Goal: Task Accomplishment & Management: Manage account settings

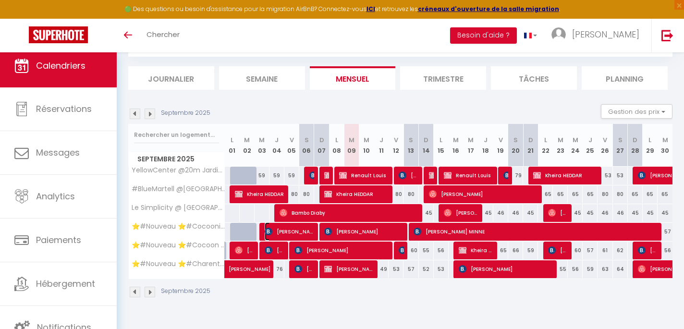
click at [286, 229] on span "[PERSON_NAME]" at bounding box center [290, 232] width 50 height 18
select select "OK"
select select "0"
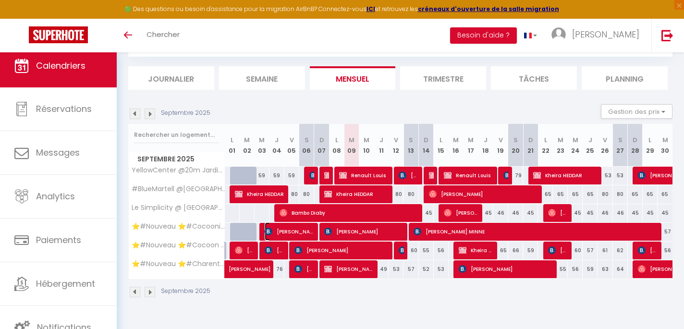
select select "1"
select select
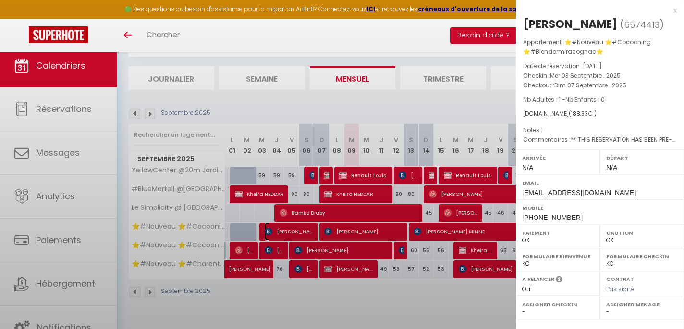
select select "51297"
select select "51353"
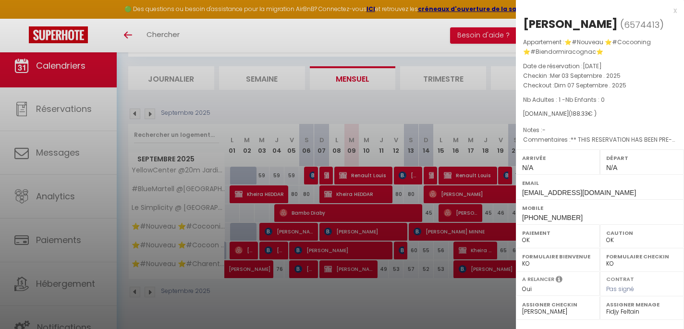
click at [368, 235] on div at bounding box center [342, 164] width 684 height 329
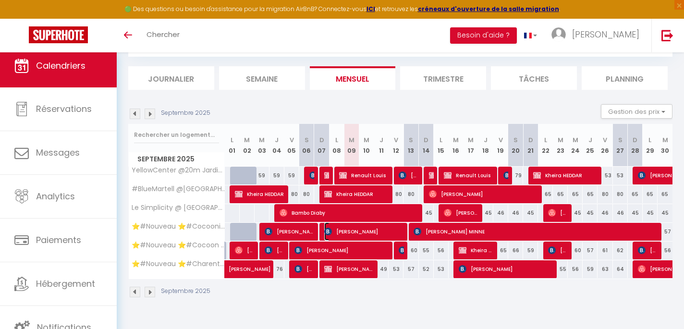
click at [368, 235] on span "[PERSON_NAME]" at bounding box center [363, 232] width 79 height 18
select select
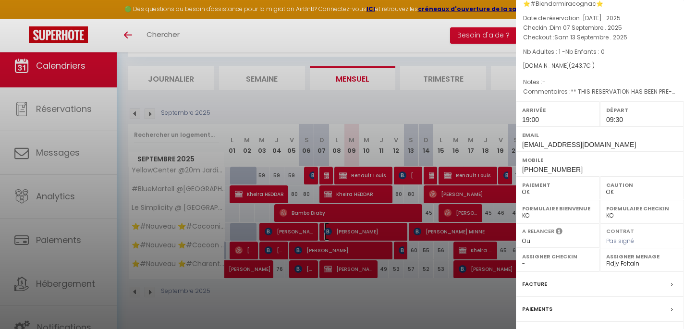
scroll to position [128, 0]
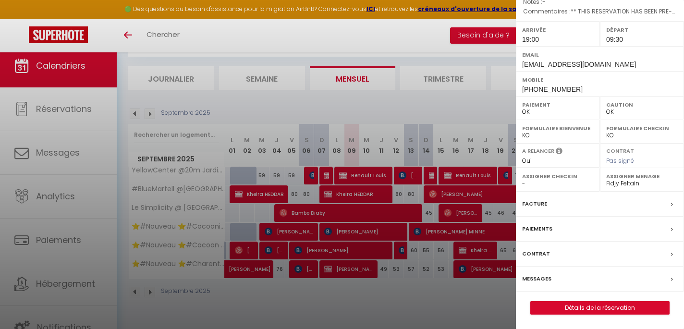
click at [557, 225] on div "Paiements" at bounding box center [600, 229] width 168 height 25
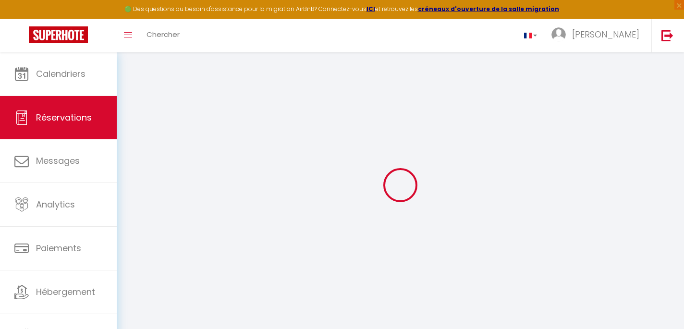
select select
checkbox input "false"
select select
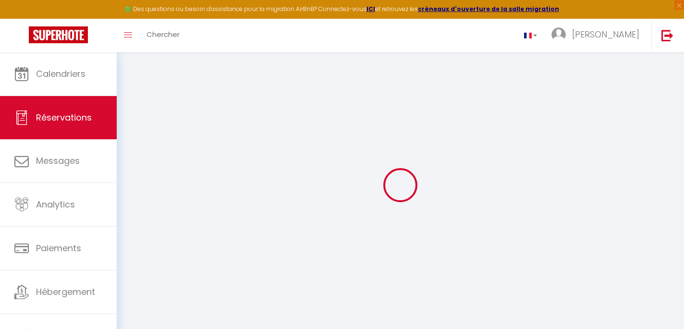
checkbox input "false"
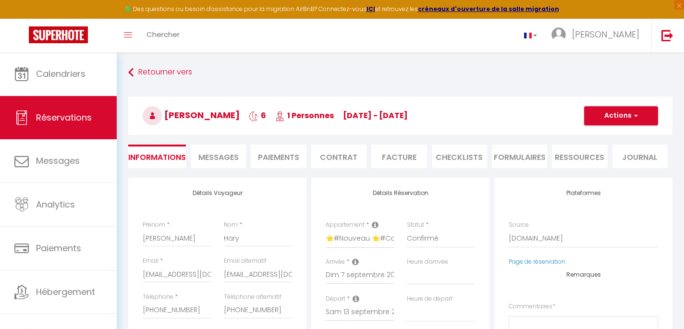
select select
checkbox input "false"
type textarea "** THIS RESERVATION HAS BEEN PRE-PAID ** Reservation has a cancellation grace p…"
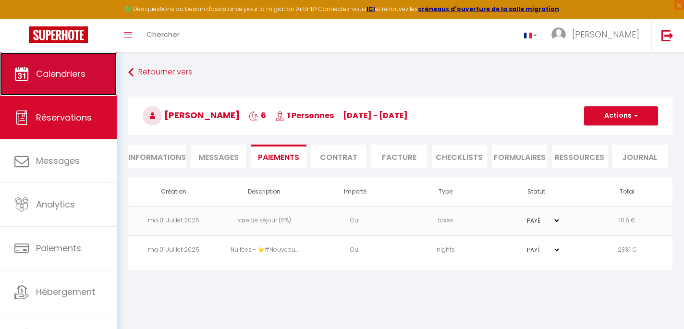
click at [67, 77] on span "Calendriers" at bounding box center [61, 74] width 50 height 12
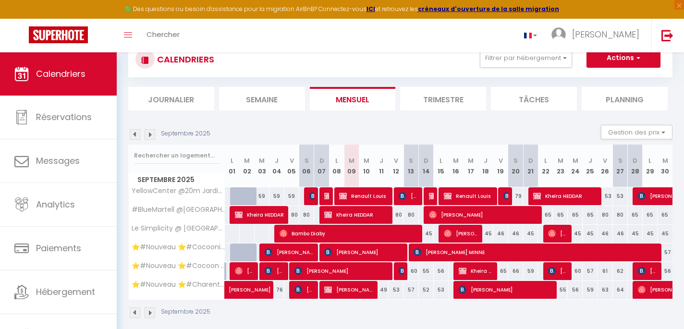
scroll to position [52, 0]
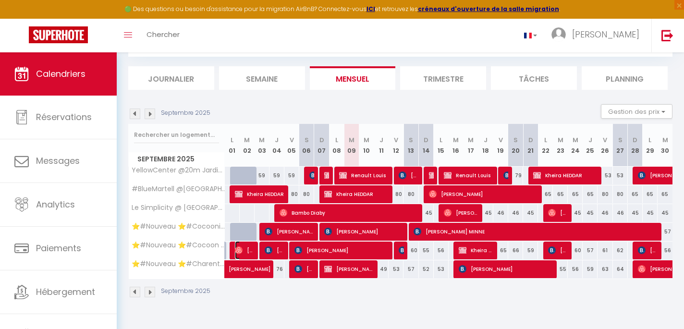
click at [248, 250] on span "[PERSON_NAME]" at bounding box center [245, 250] width 20 height 18
select select "OK"
select select "0"
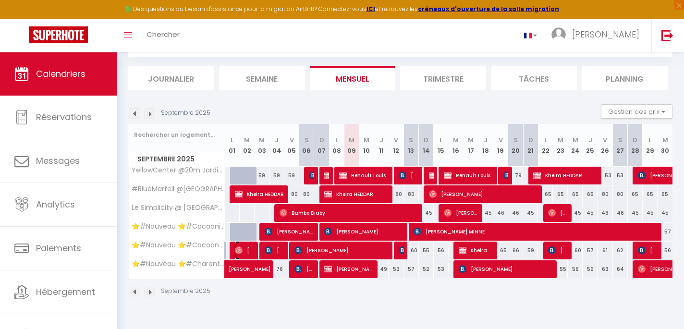
select select "1"
select select
select select "51297"
select select "51353"
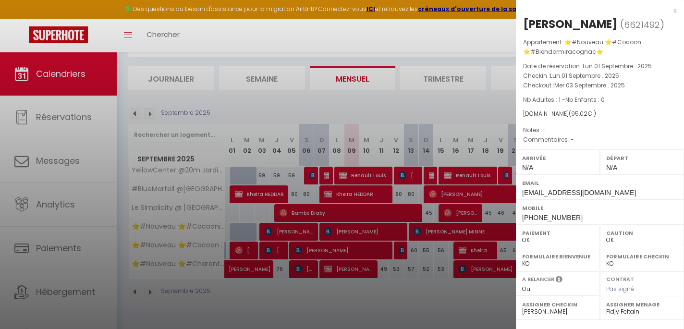
click at [272, 245] on div at bounding box center [342, 164] width 684 height 329
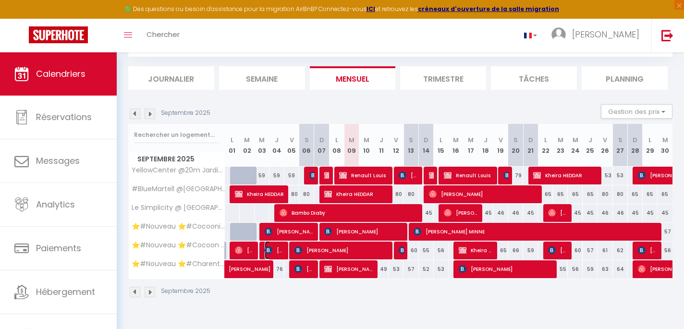
click at [272, 245] on span "[PERSON_NAME]" at bounding box center [275, 250] width 20 height 18
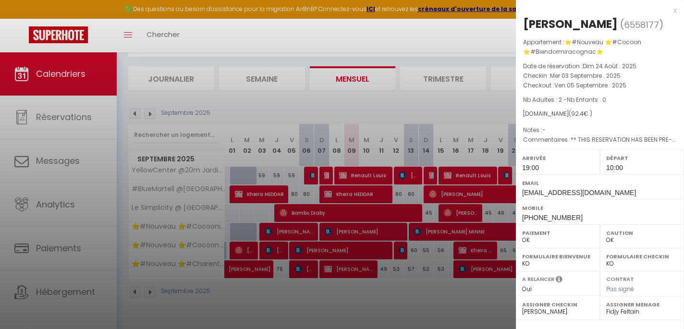
click at [337, 246] on div at bounding box center [342, 164] width 684 height 329
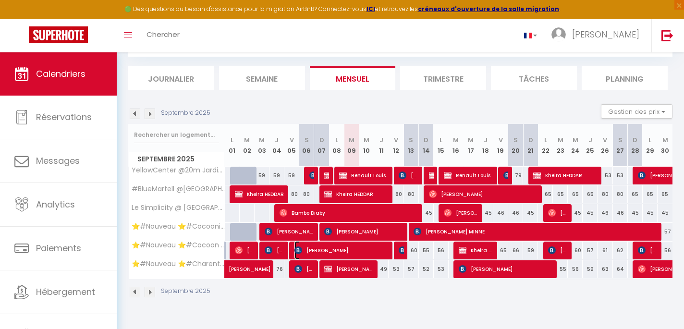
click at [337, 246] on span "[PERSON_NAME]" at bounding box center [342, 250] width 94 height 18
select select
select select "42870"
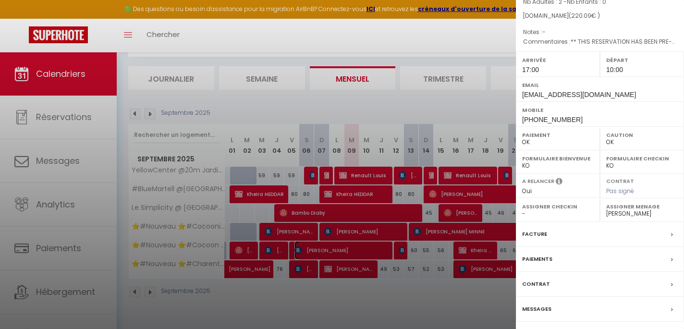
scroll to position [144, 0]
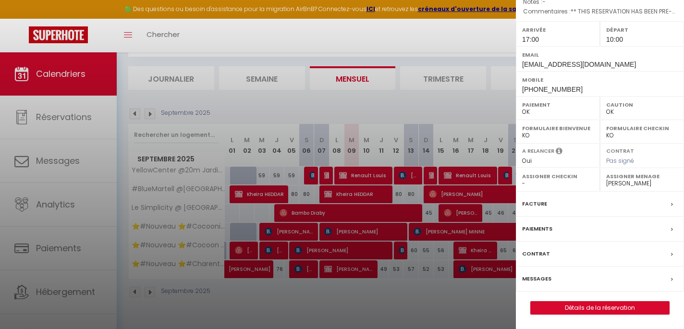
click at [565, 227] on div "Paiements" at bounding box center [600, 229] width 168 height 25
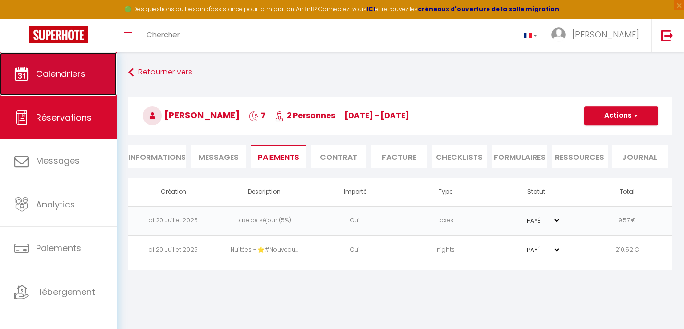
click at [73, 72] on span "Calendriers" at bounding box center [61, 74] width 50 height 12
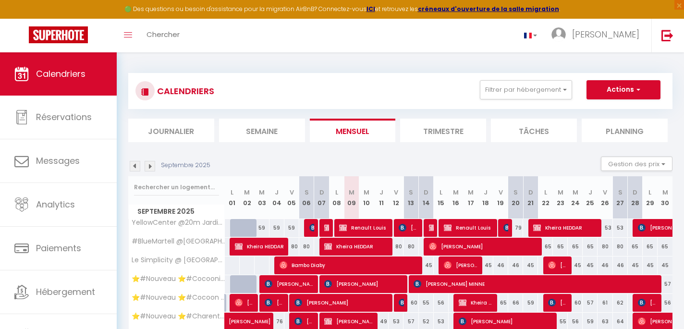
scroll to position [3, 0]
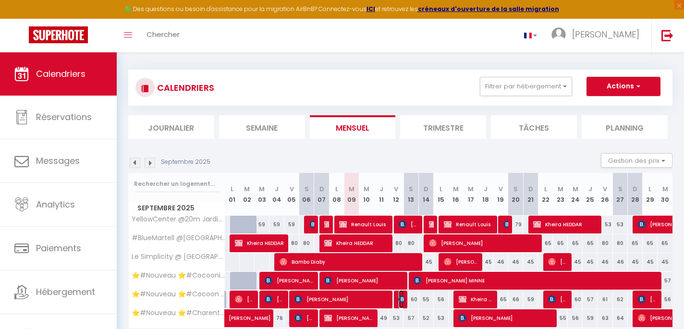
click at [404, 298] on img at bounding box center [403, 300] width 8 height 8
select select "OK"
select select "KO"
select select "1"
select select "0"
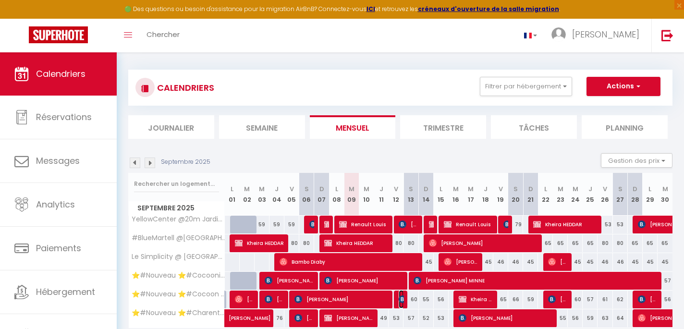
select select "1"
select select
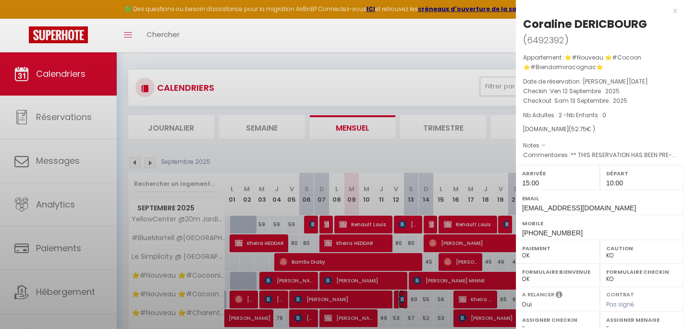
select select "51297"
select select "42870"
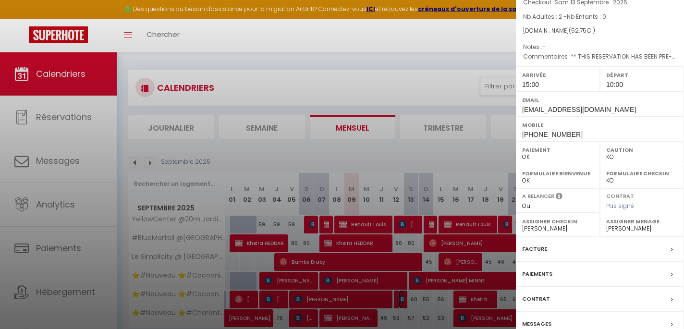
scroll to position [144, 0]
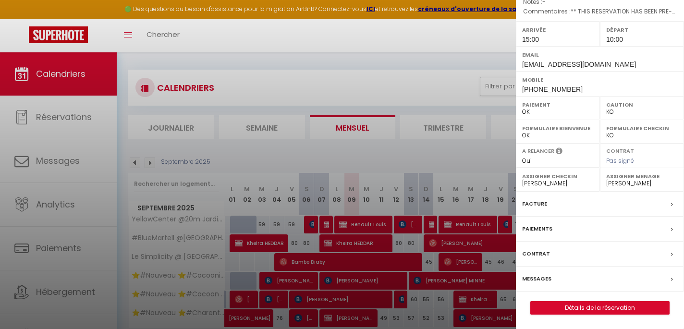
click at [557, 237] on div "Paiements" at bounding box center [600, 229] width 168 height 25
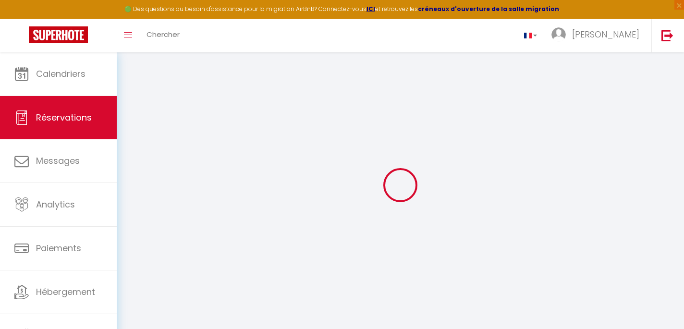
select select "0"
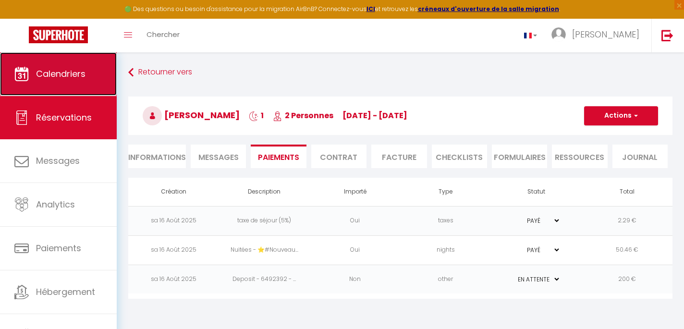
click at [64, 65] on link "Calendriers" at bounding box center [58, 73] width 117 height 43
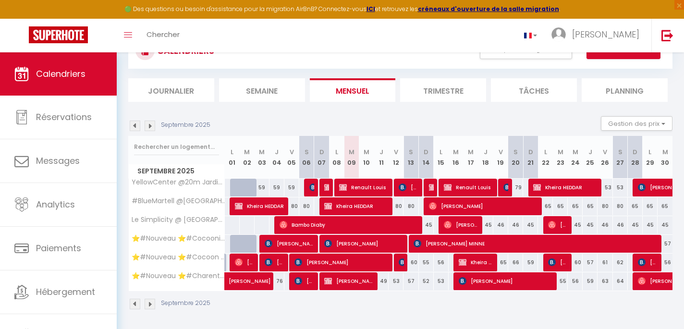
scroll to position [41, 0]
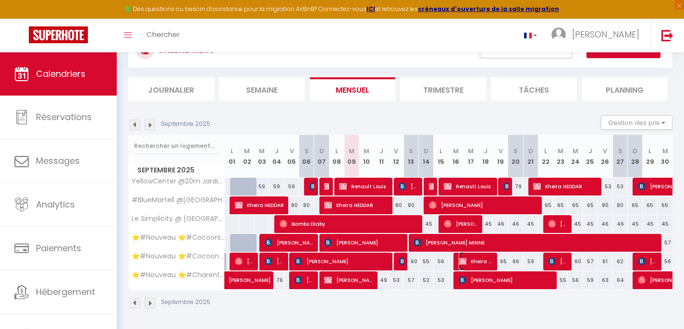
click at [481, 263] on span "Kheira HEDDAR" at bounding box center [476, 261] width 35 height 18
select select "OK"
select select "KO"
select select "0"
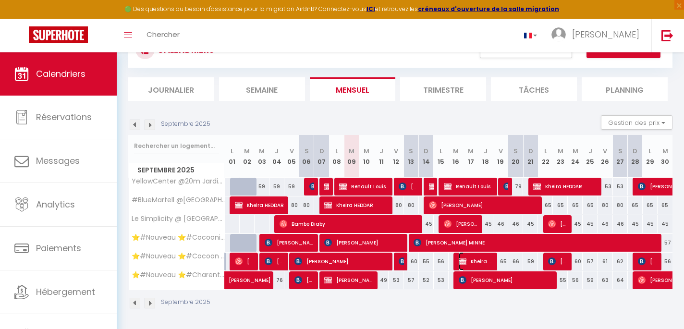
select select "1"
select select
select select "51297"
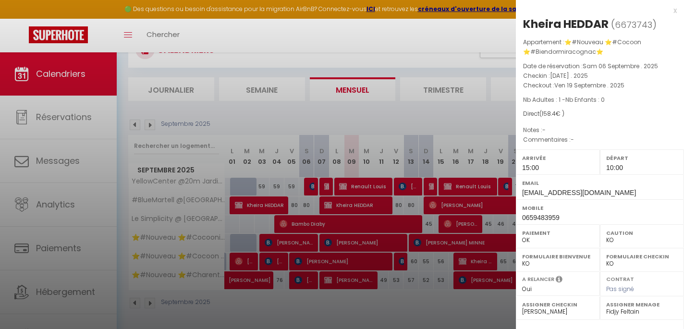
click at [481, 263] on div at bounding box center [342, 164] width 684 height 329
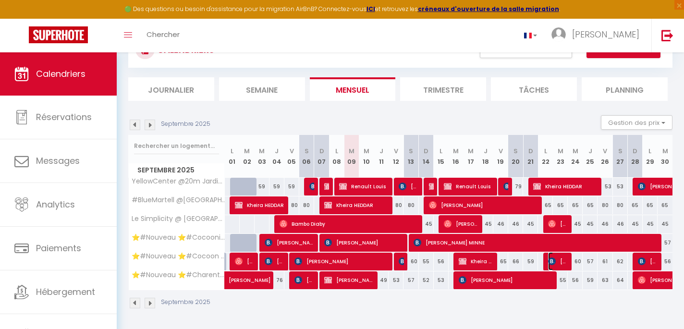
click at [553, 258] on img at bounding box center [552, 262] width 8 height 8
select select "42870"
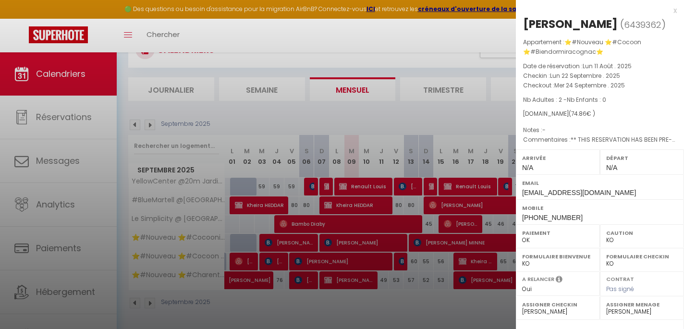
click at [479, 264] on div at bounding box center [342, 164] width 684 height 329
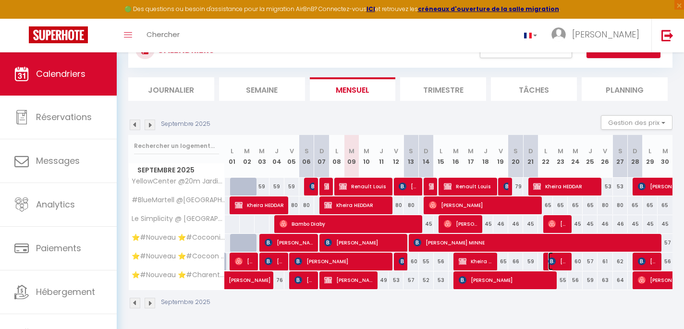
click at [562, 260] on span "[PERSON_NAME]" at bounding box center [558, 261] width 20 height 18
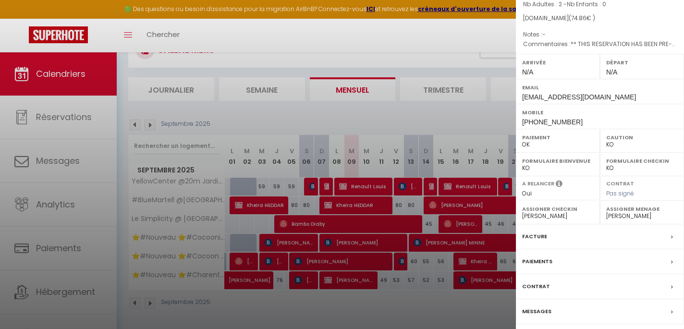
scroll to position [128, 0]
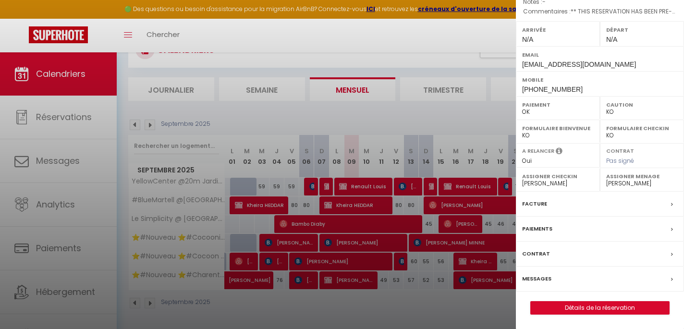
click at [549, 227] on label "Paiements" at bounding box center [538, 229] width 30 height 10
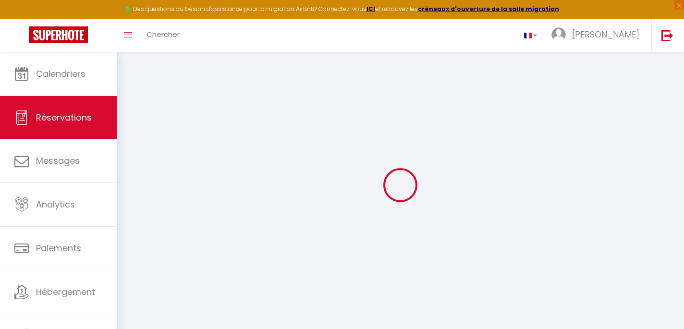
select select "0"
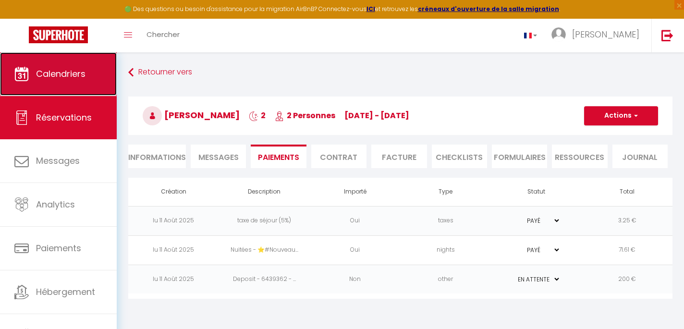
click at [33, 81] on link "Calendriers" at bounding box center [58, 73] width 117 height 43
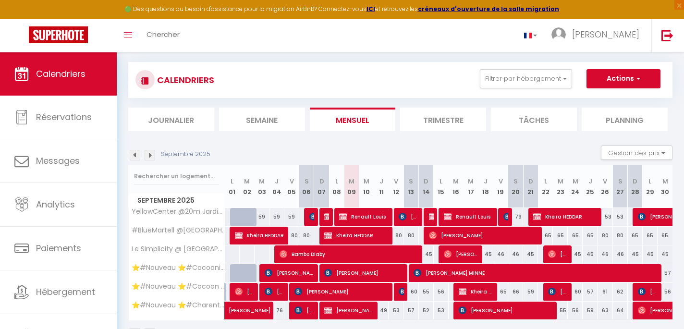
scroll to position [16, 0]
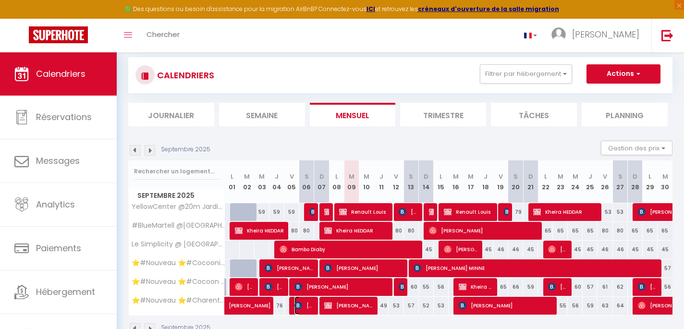
click at [299, 303] on img at bounding box center [299, 306] width 8 height 8
select select "OK"
select select "1"
select select "0"
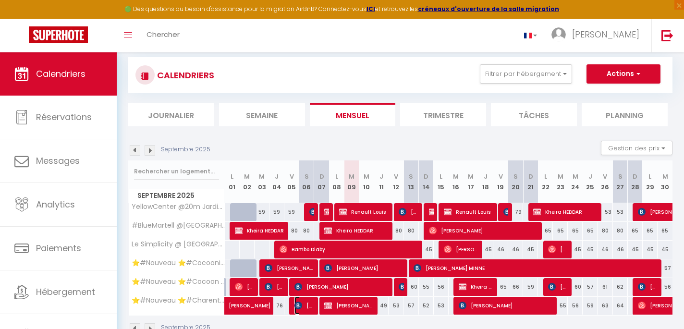
select select "1"
select select
select select "51353"
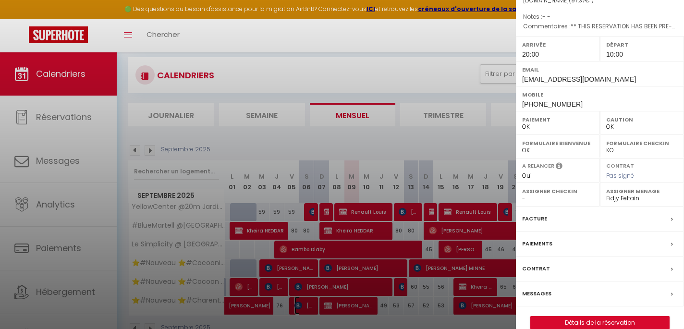
scroll to position [128, 0]
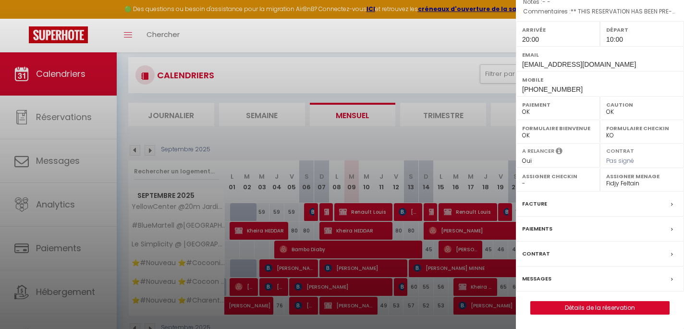
click at [554, 227] on div "Paiements" at bounding box center [600, 229] width 168 height 25
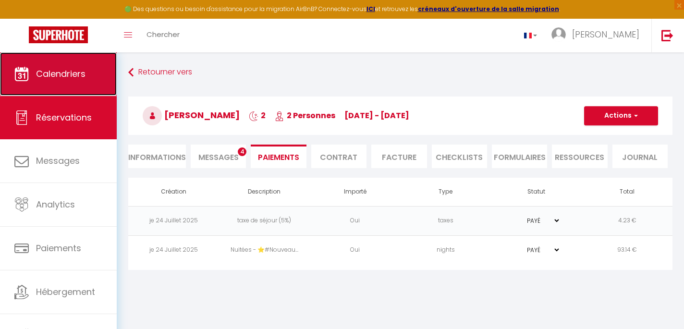
click at [57, 74] on span "Calendriers" at bounding box center [61, 74] width 50 height 12
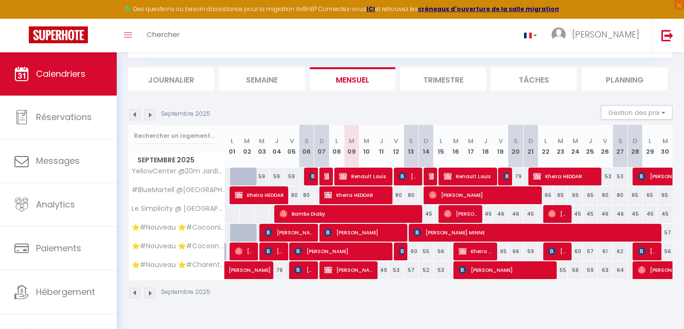
scroll to position [52, 0]
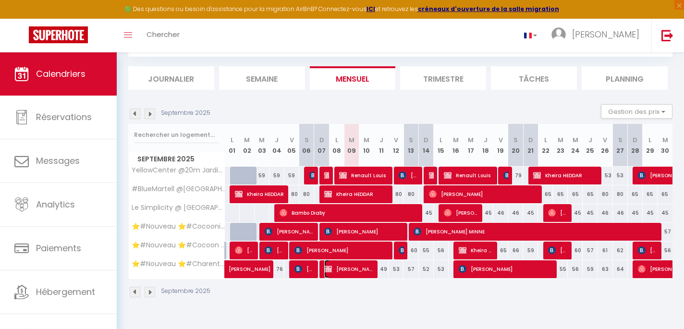
click at [340, 272] on span "[PERSON_NAME]" at bounding box center [349, 269] width 50 height 18
select select "OK"
select select "KO"
select select "0"
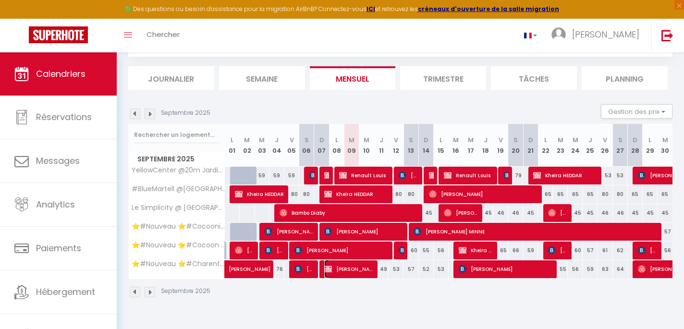
select select "1"
select select
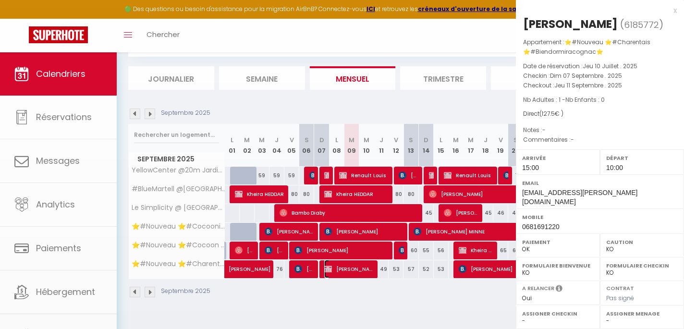
select select "51353"
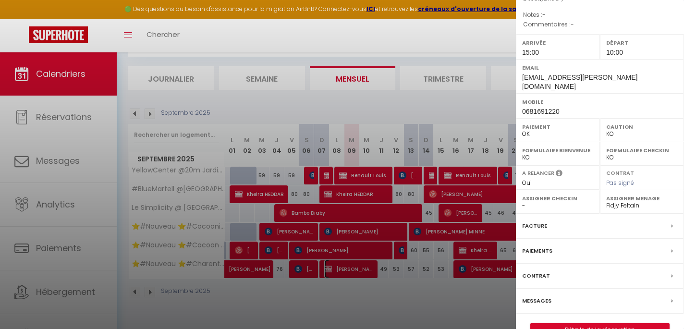
scroll to position [128, 0]
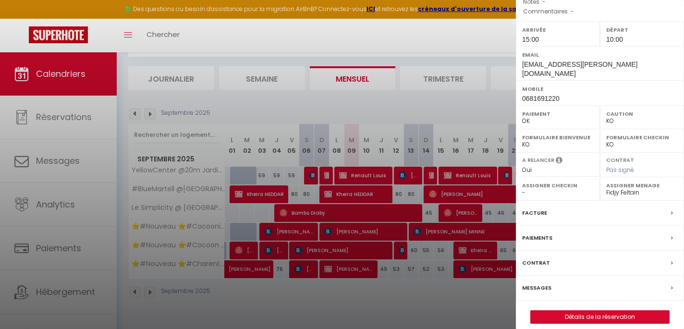
click at [544, 234] on label "Paiements" at bounding box center [538, 238] width 30 height 10
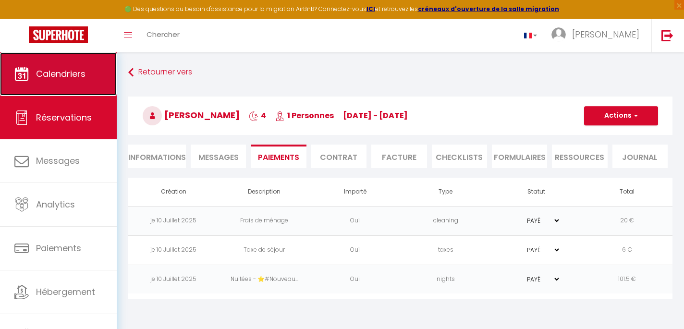
click at [72, 84] on link "Calendriers" at bounding box center [58, 73] width 117 height 43
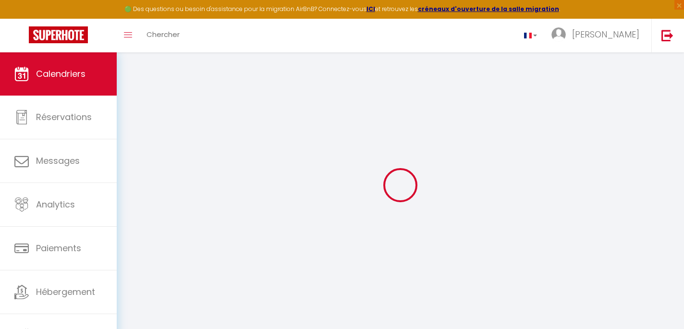
select select
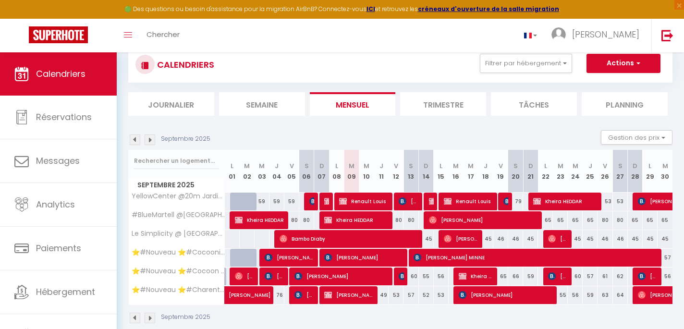
scroll to position [52, 0]
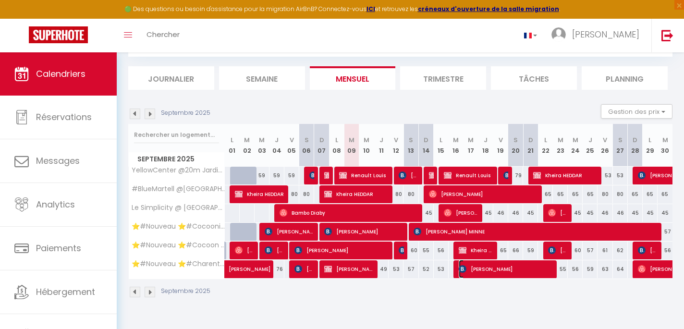
click at [525, 274] on span "[PERSON_NAME]" at bounding box center [506, 269] width 94 height 18
select select "OK"
select select "KO"
select select "0"
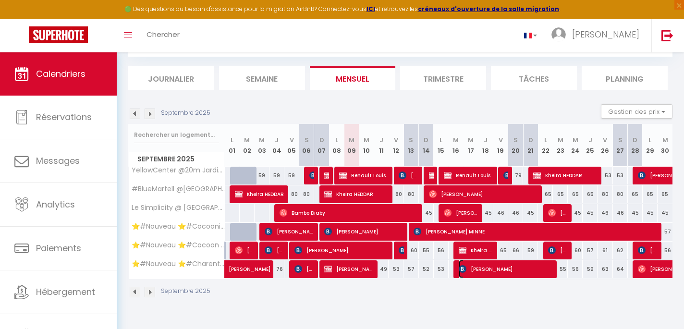
select select "1"
select select
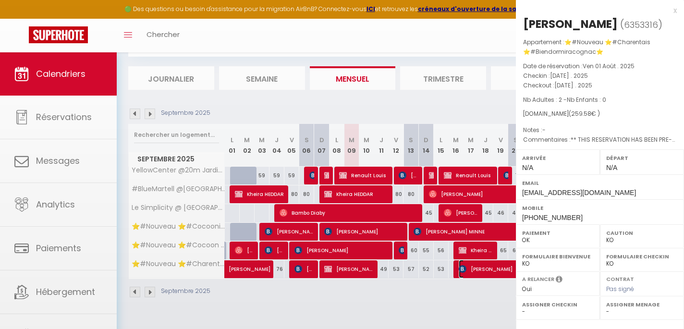
select select "51353"
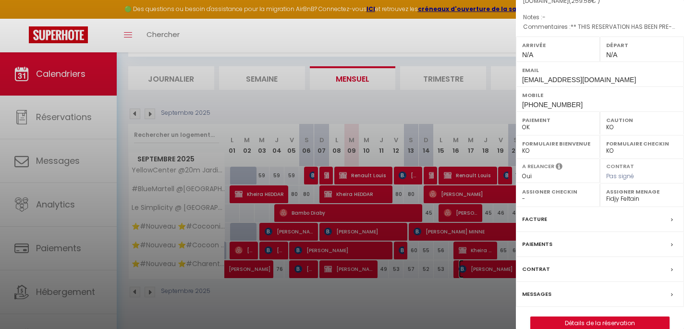
scroll to position [130, 0]
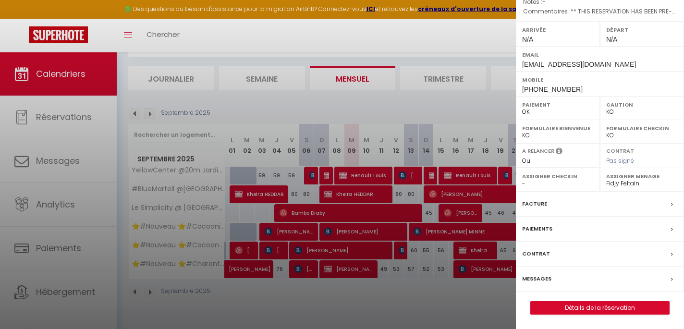
click at [532, 234] on label "Paiements" at bounding box center [538, 229] width 30 height 10
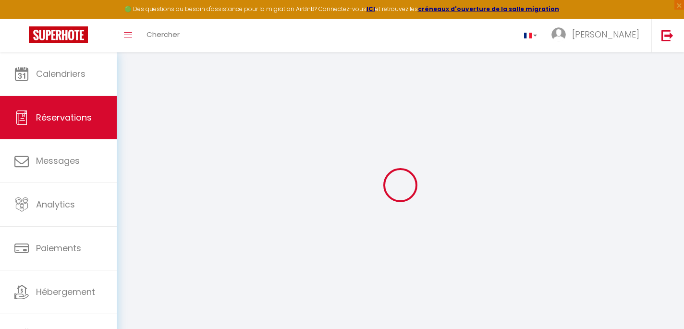
select select "0"
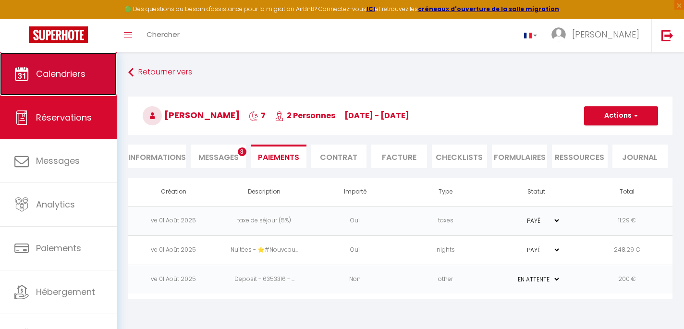
click at [68, 78] on span "Calendriers" at bounding box center [61, 74] width 50 height 12
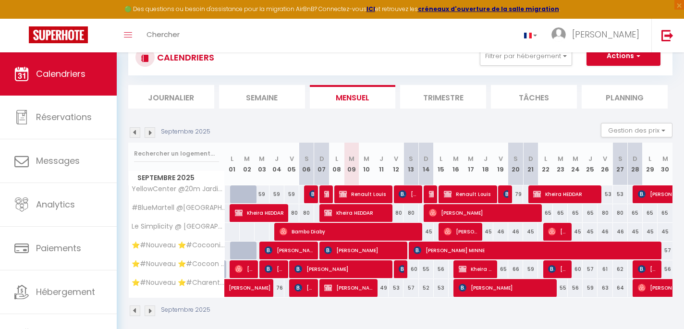
scroll to position [48, 0]
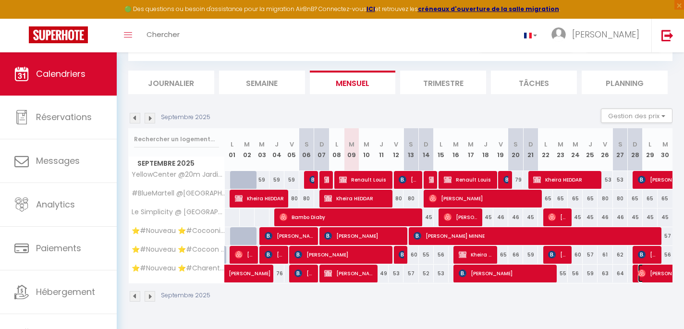
select select "OK"
select select "0"
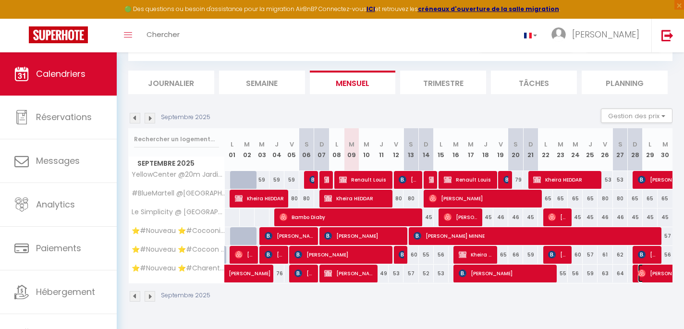
select select "1"
select select
select select "51353"
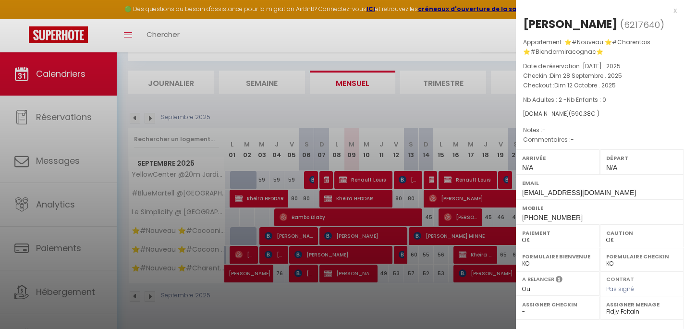
click at [672, 12] on div "x" at bounding box center [596, 11] width 161 height 12
